Goal: Task Accomplishment & Management: Manage account settings

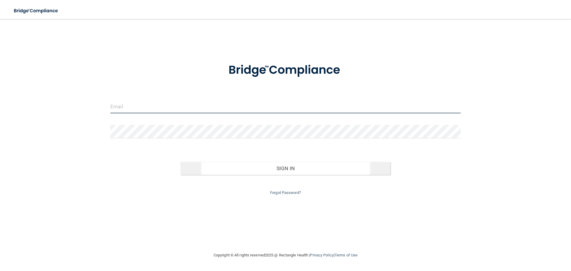
type input "swhite@rectanglehealth.com"
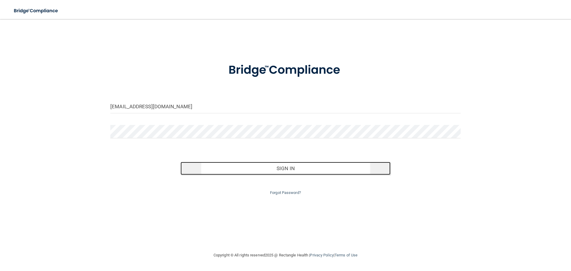
click at [275, 171] on button "Sign In" at bounding box center [285, 168] width 210 height 13
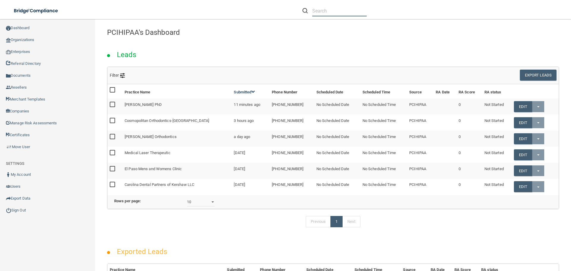
click at [342, 11] on input "text" at bounding box center [339, 10] width 54 height 11
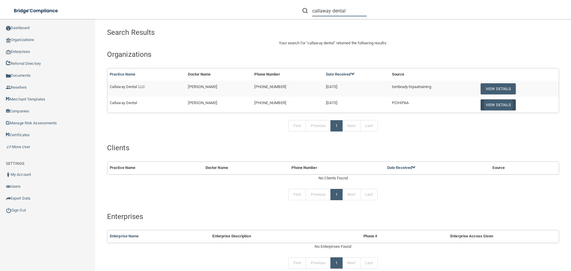
type input "callaway dental"
click at [497, 103] on button "View Details" at bounding box center [497, 104] width 35 height 11
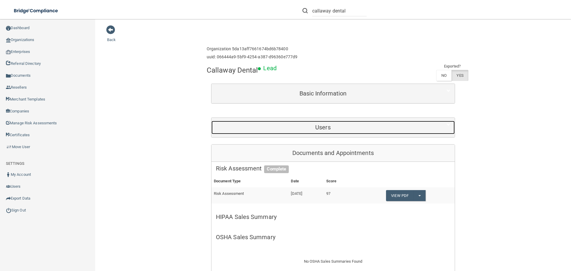
click at [325, 125] on h5 "Users" at bounding box center [323, 127] width 214 height 7
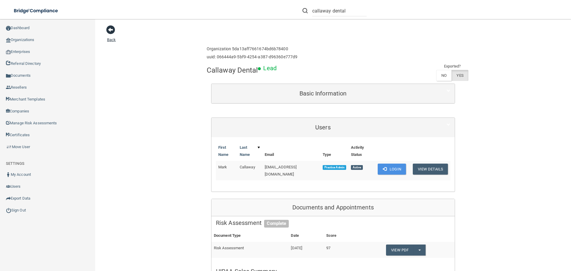
click at [111, 32] on span at bounding box center [110, 29] width 9 height 9
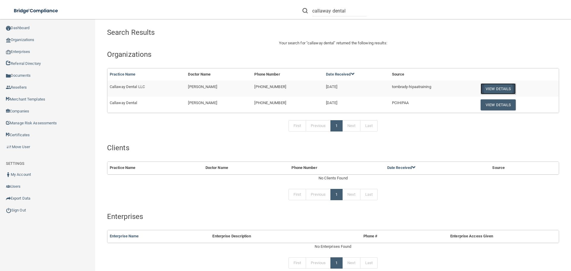
click at [495, 89] on button "View Details" at bounding box center [497, 88] width 35 height 11
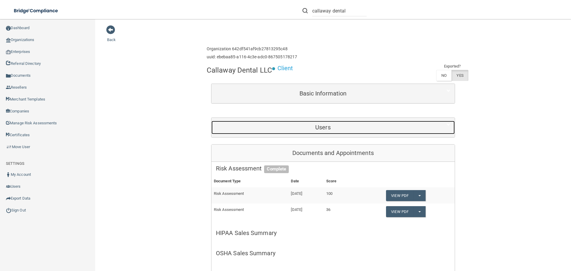
click at [325, 129] on h5 "Users" at bounding box center [323, 127] width 214 height 7
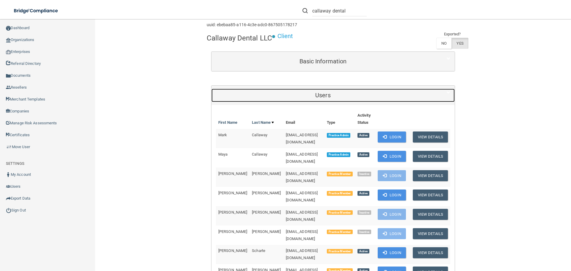
scroll to position [89, 0]
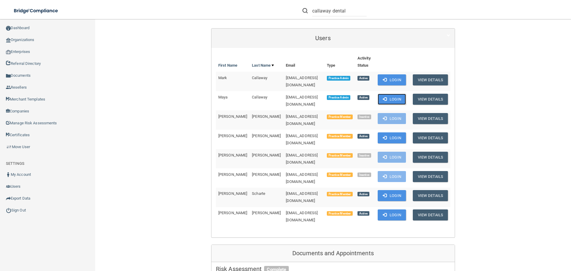
click at [393, 96] on button "Login" at bounding box center [391, 99] width 28 height 11
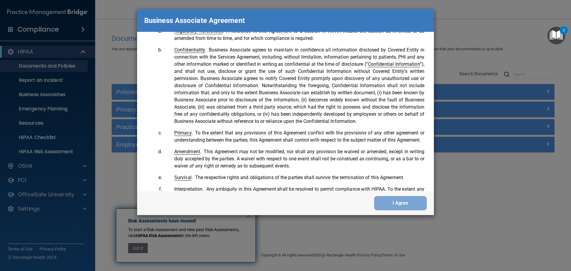
scroll to position [1212, 0]
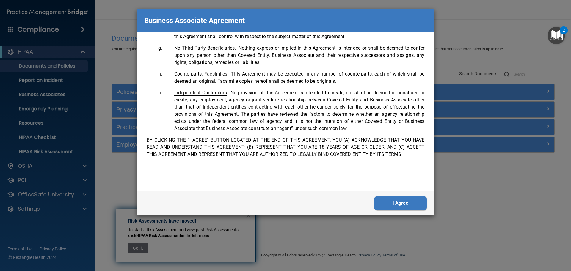
click at [410, 202] on button "I Agree" at bounding box center [400, 203] width 53 height 14
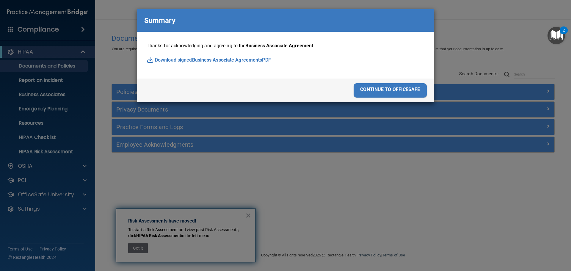
click at [392, 86] on div "continue to officesafe" at bounding box center [389, 90] width 73 height 14
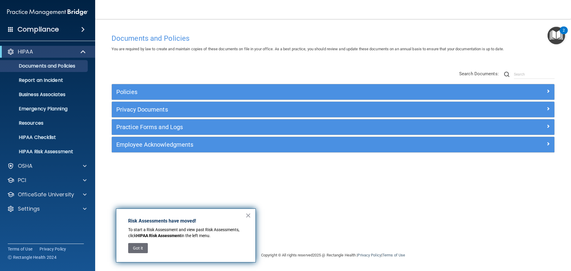
click at [249, 213] on button "×" at bounding box center [248, 215] width 6 height 10
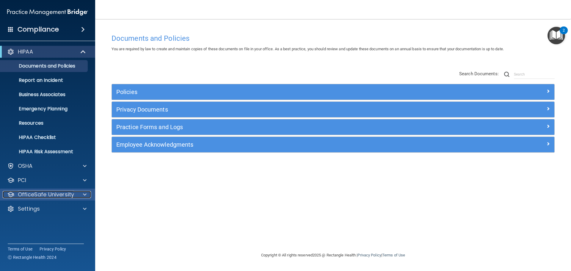
click at [84, 192] on span at bounding box center [85, 194] width 4 height 7
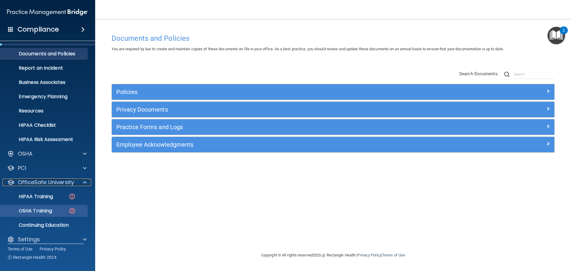
scroll to position [19, 0]
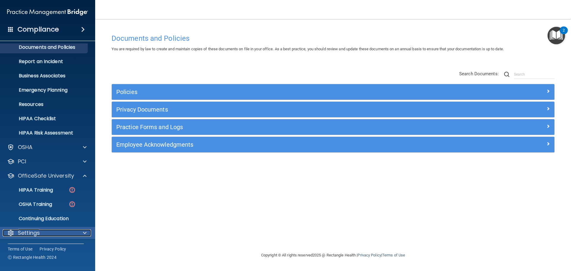
click at [84, 234] on span at bounding box center [85, 232] width 4 height 7
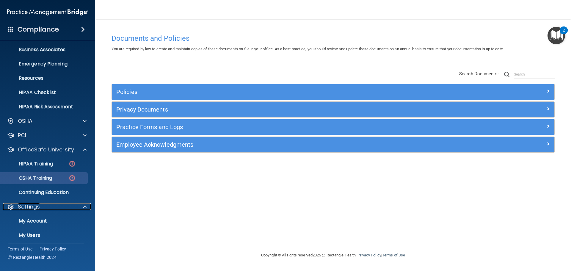
scroll to position [76, 0]
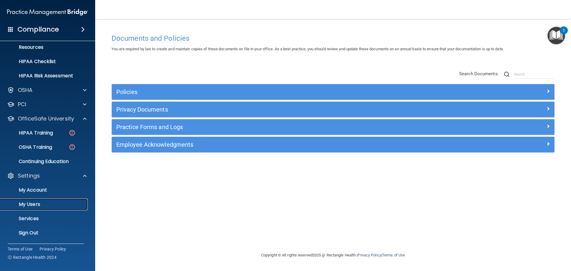
click at [32, 204] on p "My Users" at bounding box center [44, 204] width 81 height 6
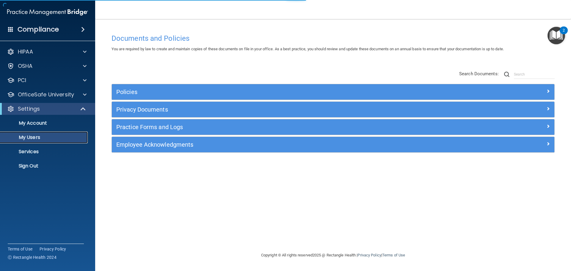
select select "20"
